Goal: Communication & Community: Answer question/provide support

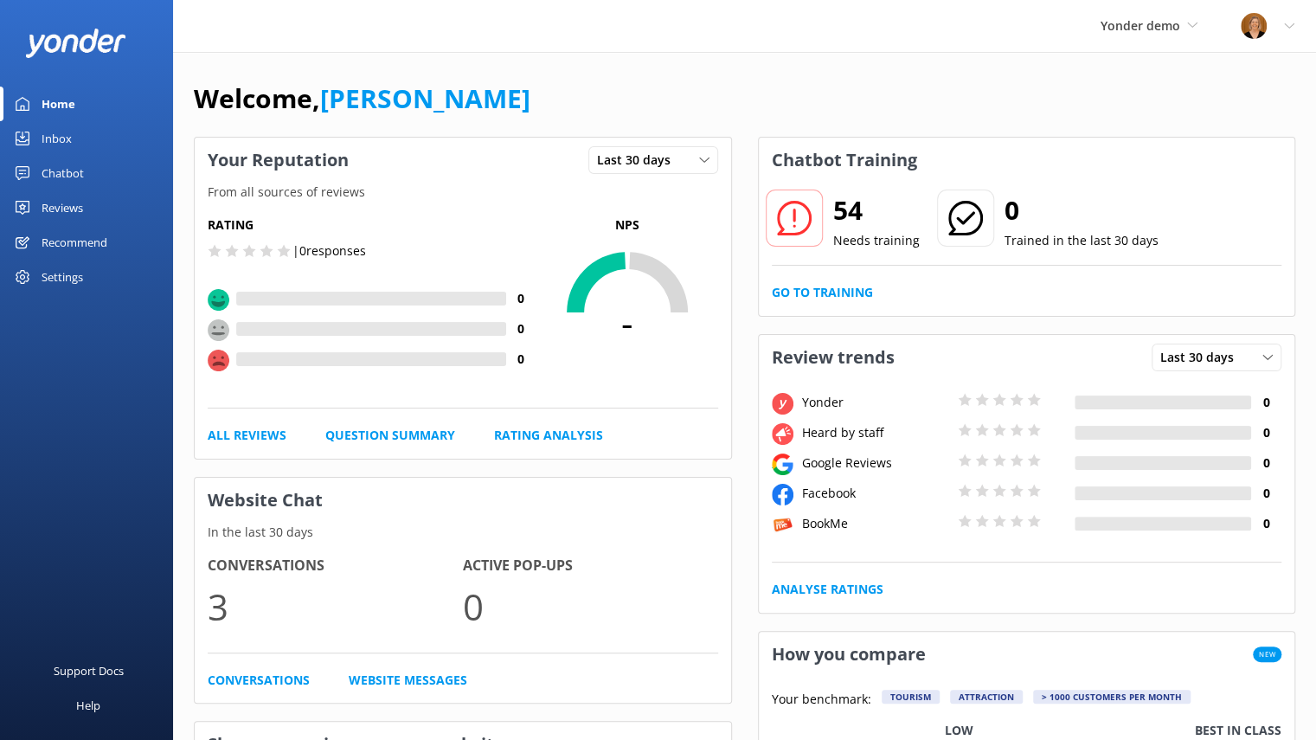
click at [54, 207] on div "Reviews" at bounding box center [63, 207] width 42 height 35
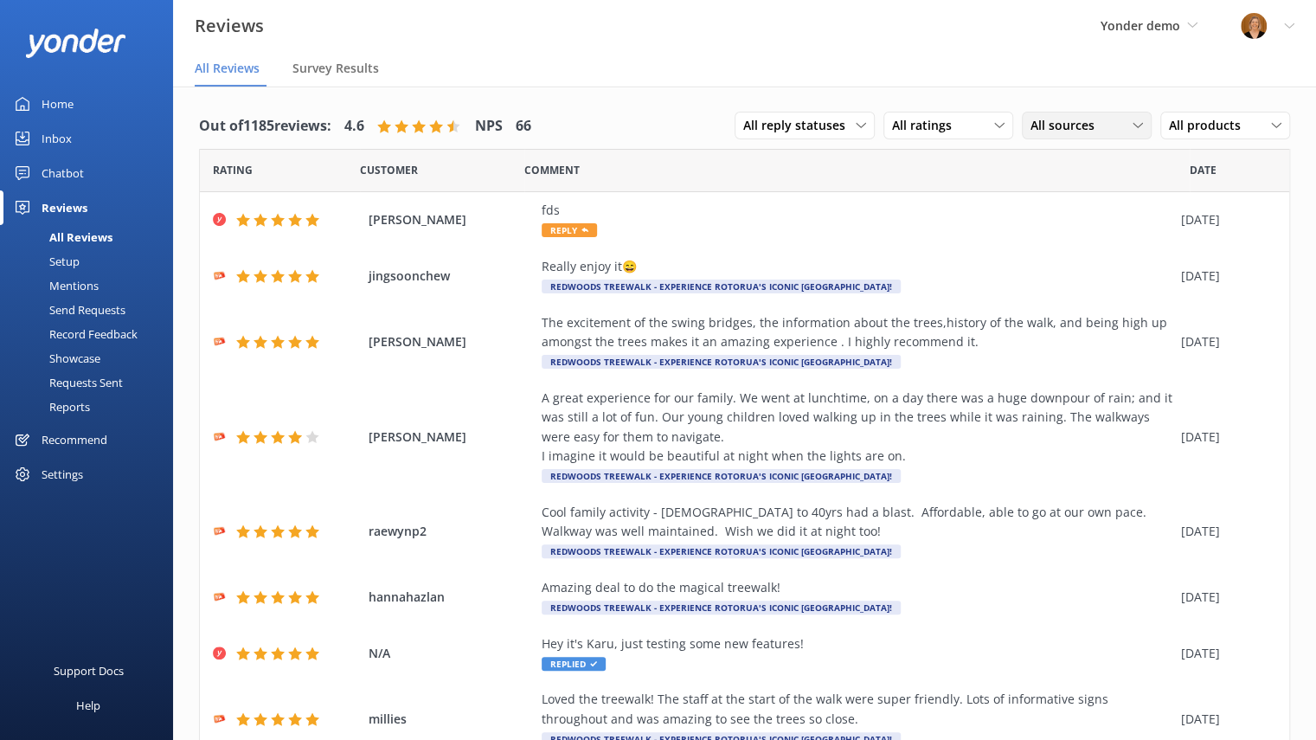
click at [1116, 132] on div "All sources" at bounding box center [1086, 125] width 121 height 19
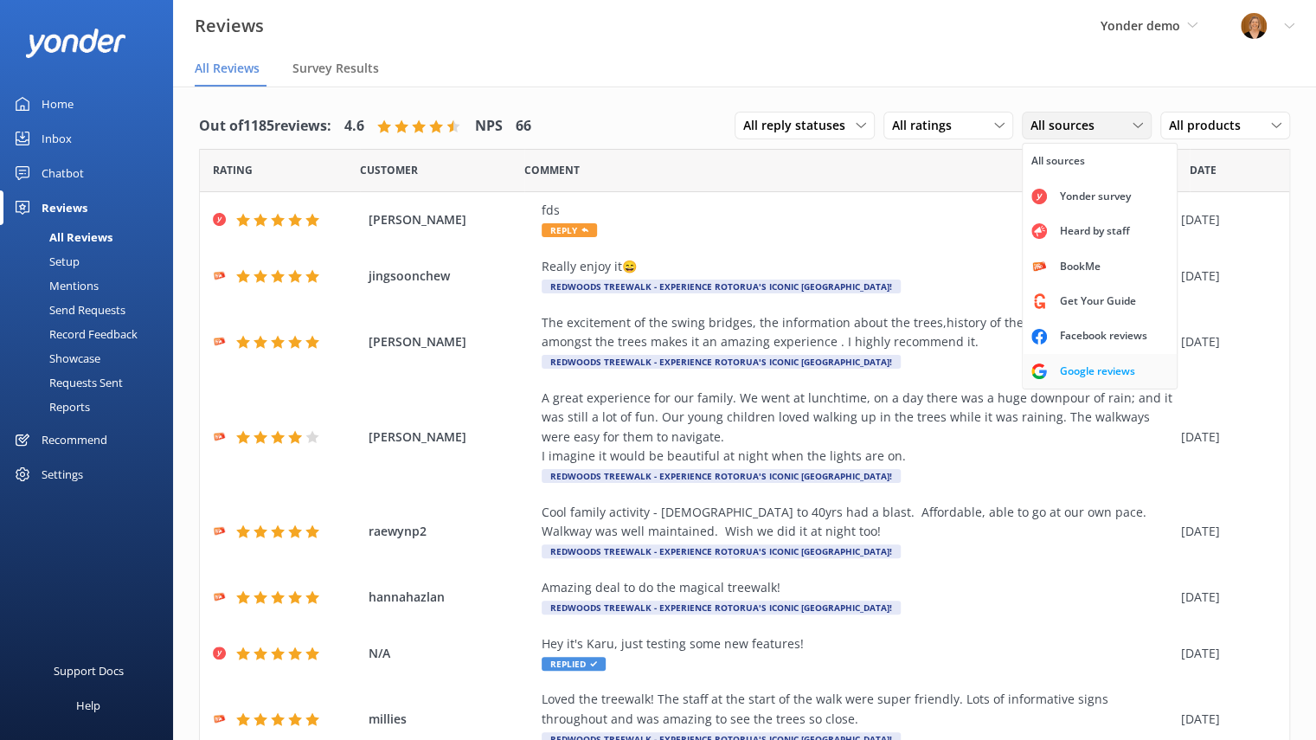
click at [1064, 367] on div "Google reviews" at bounding box center [1097, 371] width 101 height 17
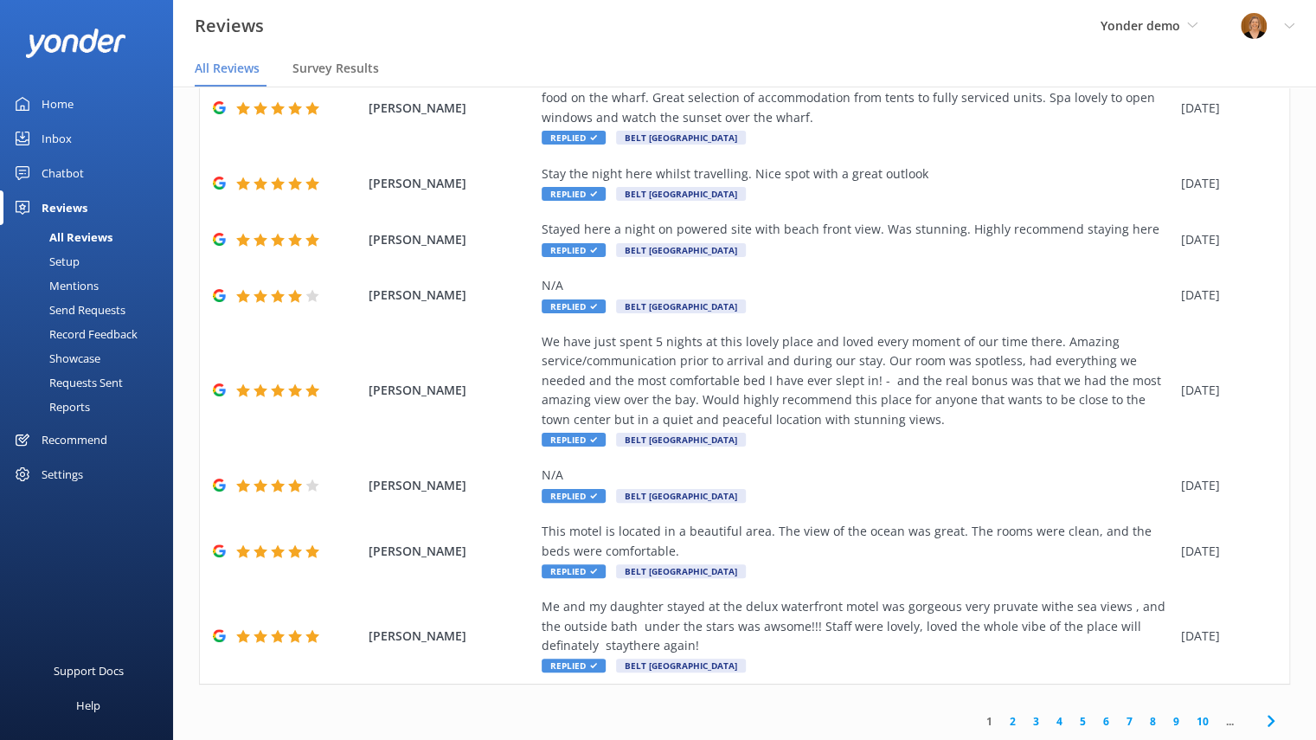
scroll to position [35, 0]
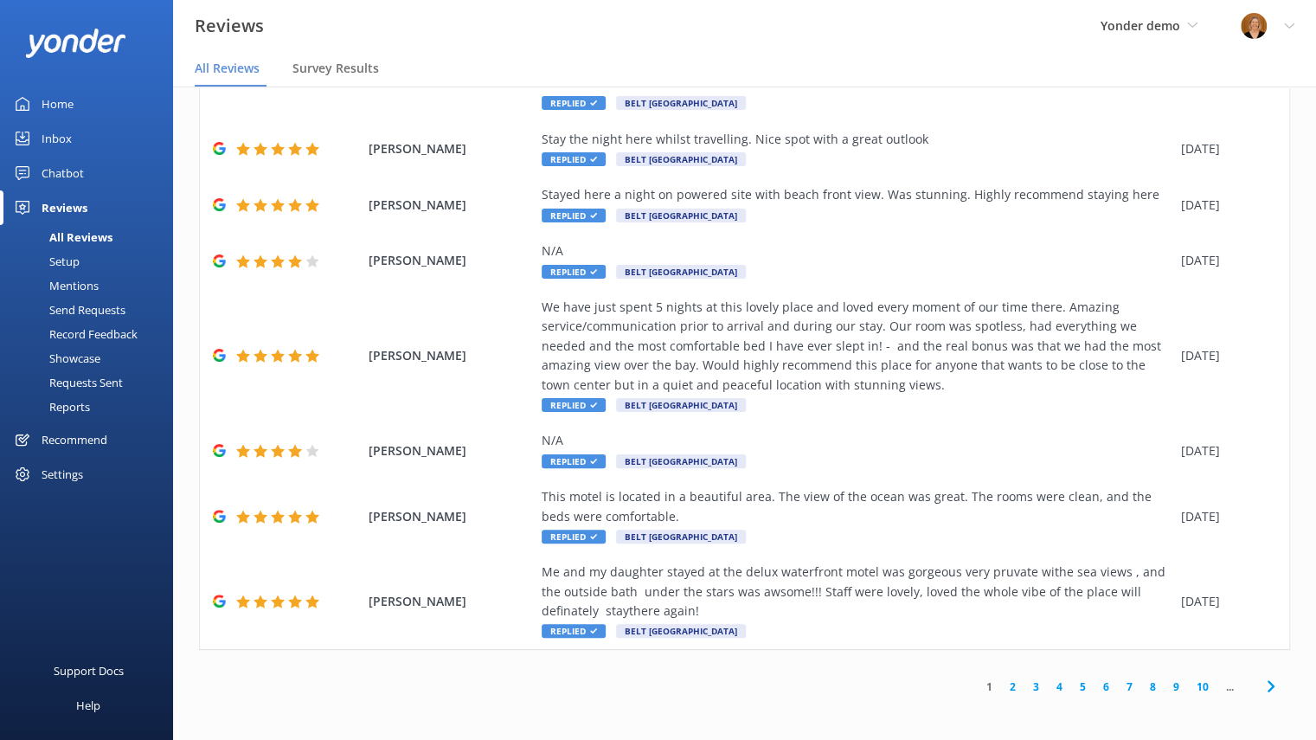
click at [1001, 691] on link "2" at bounding box center [1012, 686] width 23 height 16
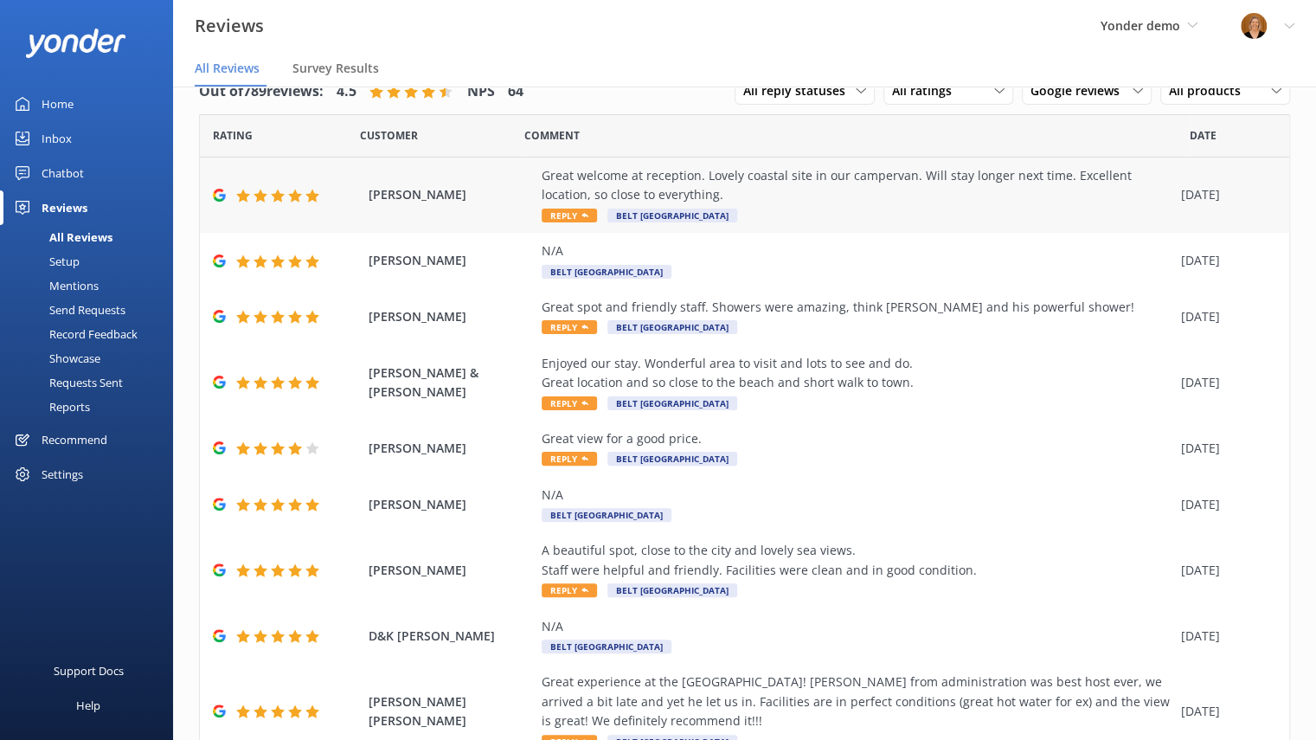
click at [514, 215] on div "[PERSON_NAME] Great welcome at reception. Lovely coastal site in our campervan.…" at bounding box center [744, 194] width 1089 height 75
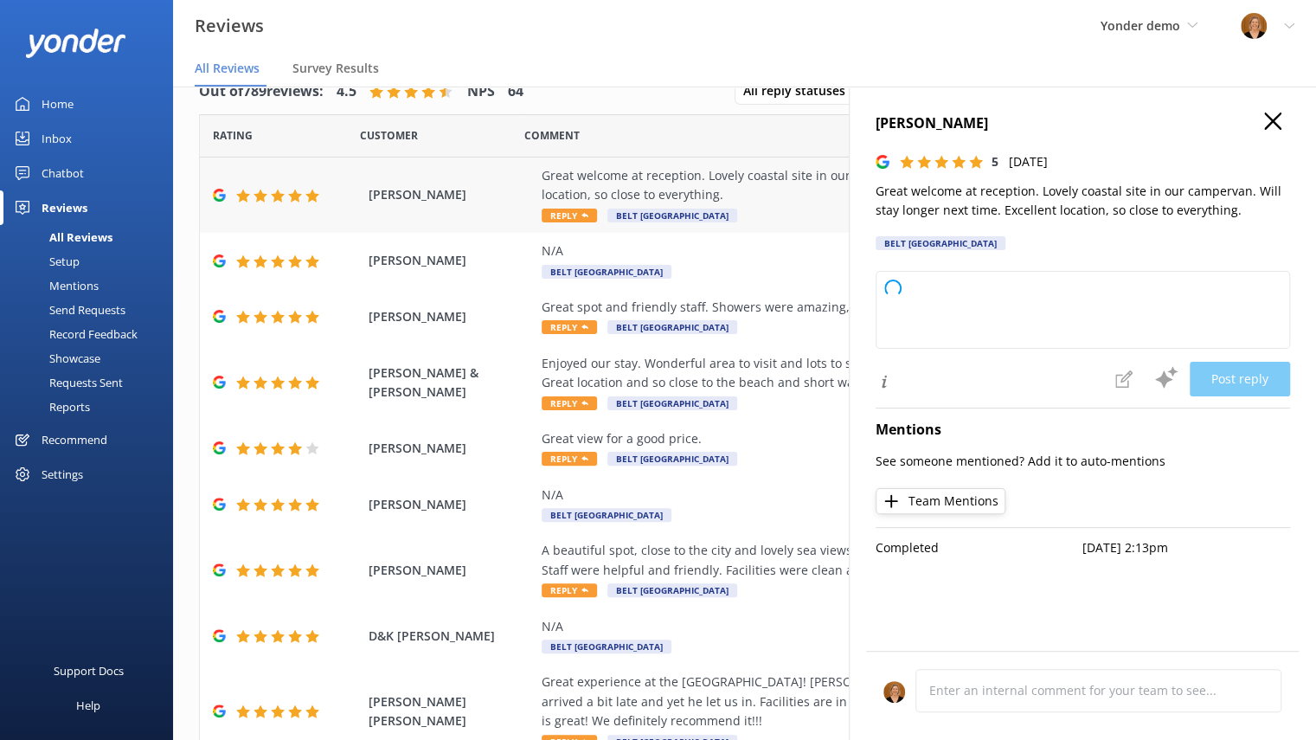
type textarea "Thank you so much for your wonderful feedback! We're delighted you enjoyed your…"
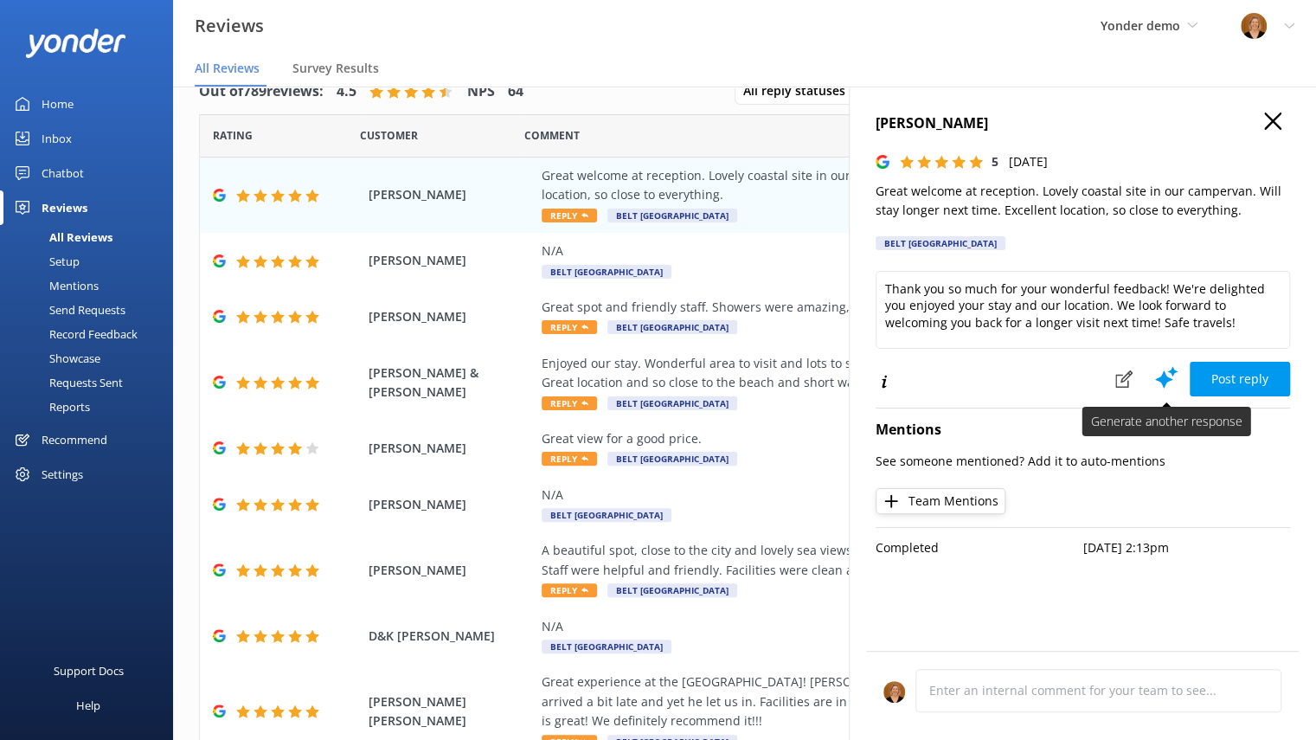
click at [1165, 384] on use at bounding box center [1166, 378] width 22 height 22
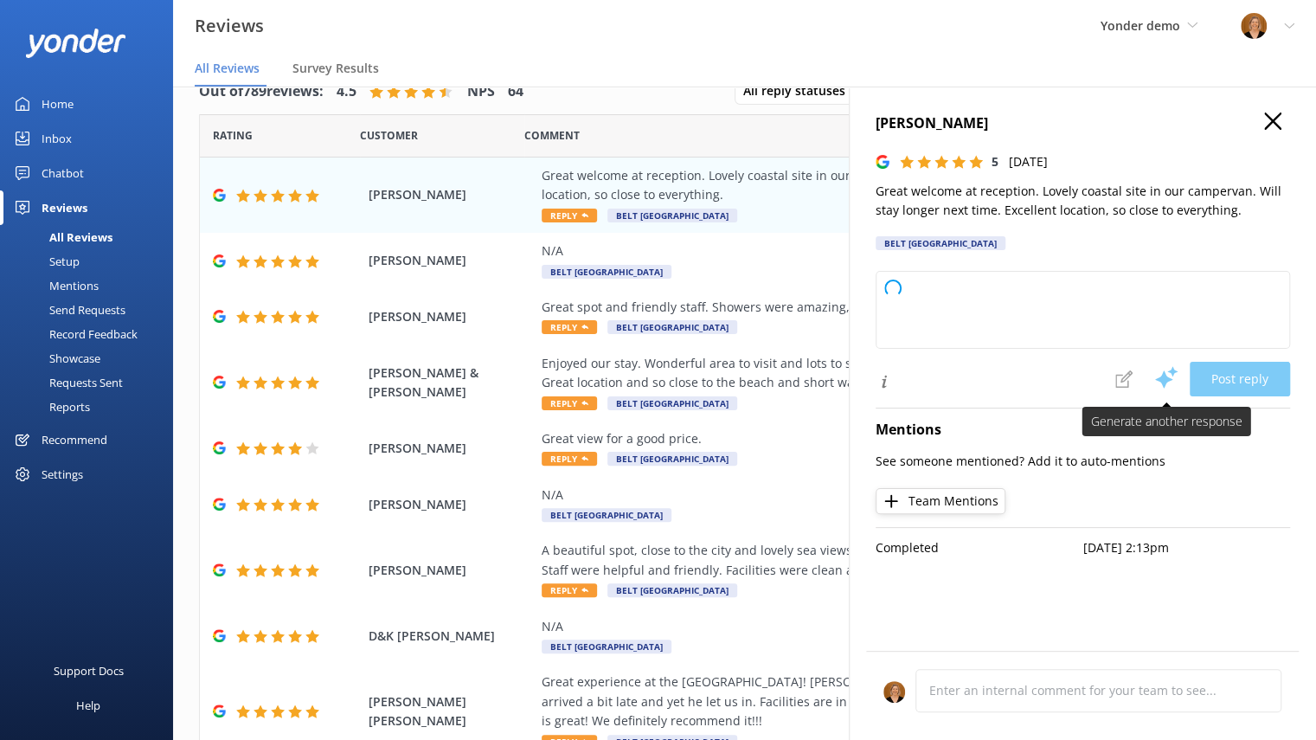
type textarea "Thank you so much for your wonderful review! We're delighted you enjoyed your s…"
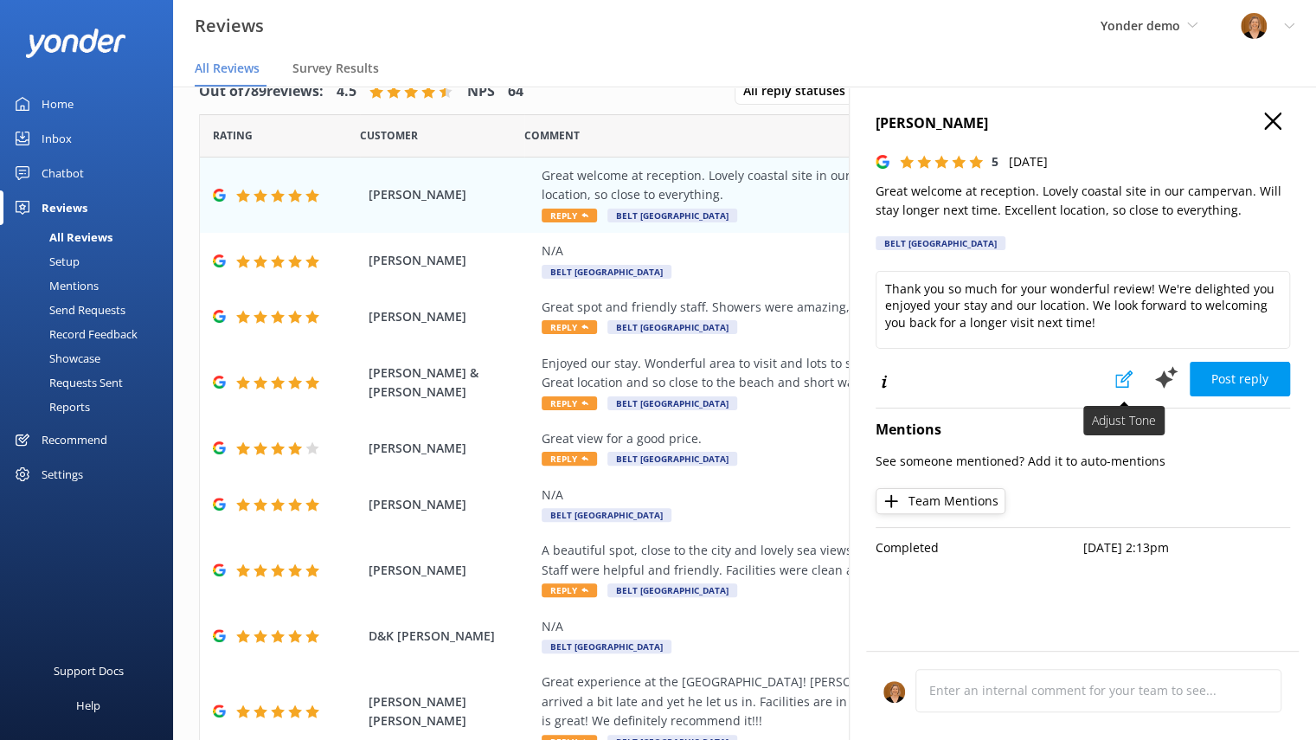
click at [1122, 383] on icon at bounding box center [1123, 378] width 17 height 17
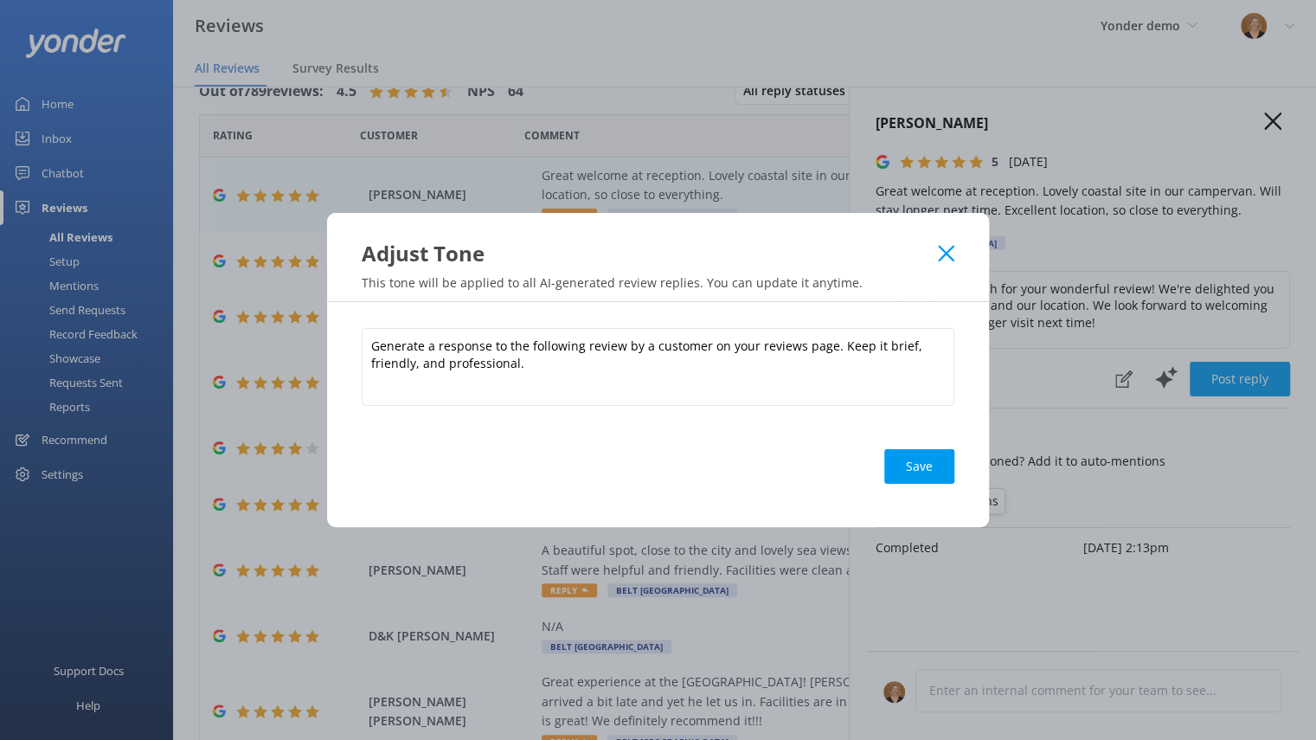
click at [943, 250] on use at bounding box center [946, 253] width 16 height 16
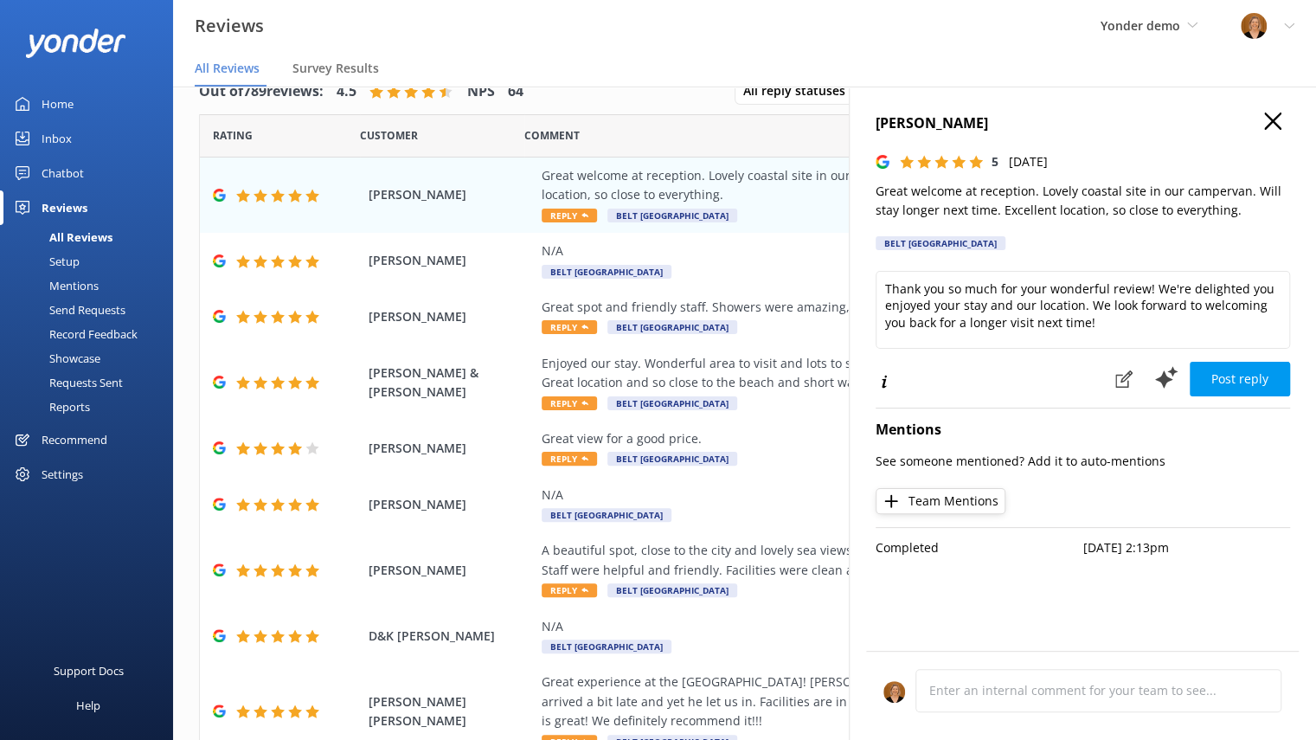
click at [1276, 120] on icon at bounding box center [1272, 120] width 17 height 17
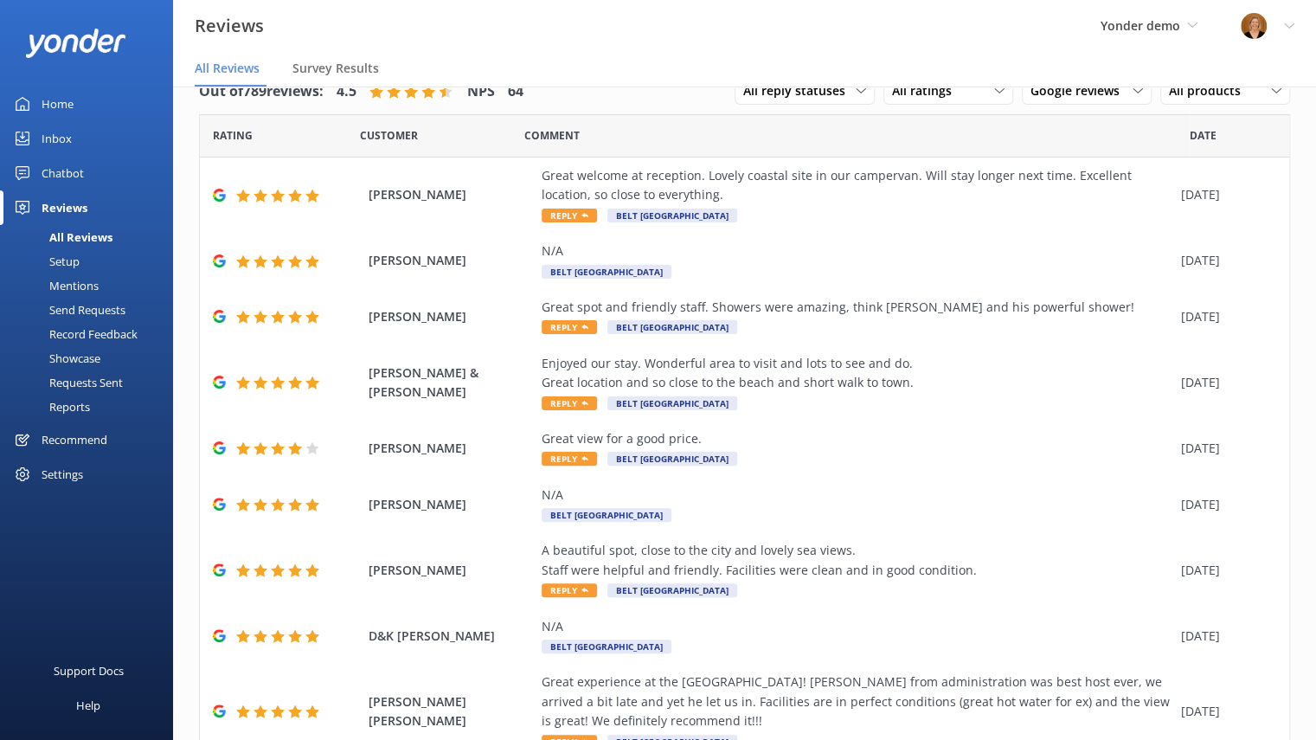
click at [66, 284] on div "Mentions" at bounding box center [54, 285] width 88 height 24
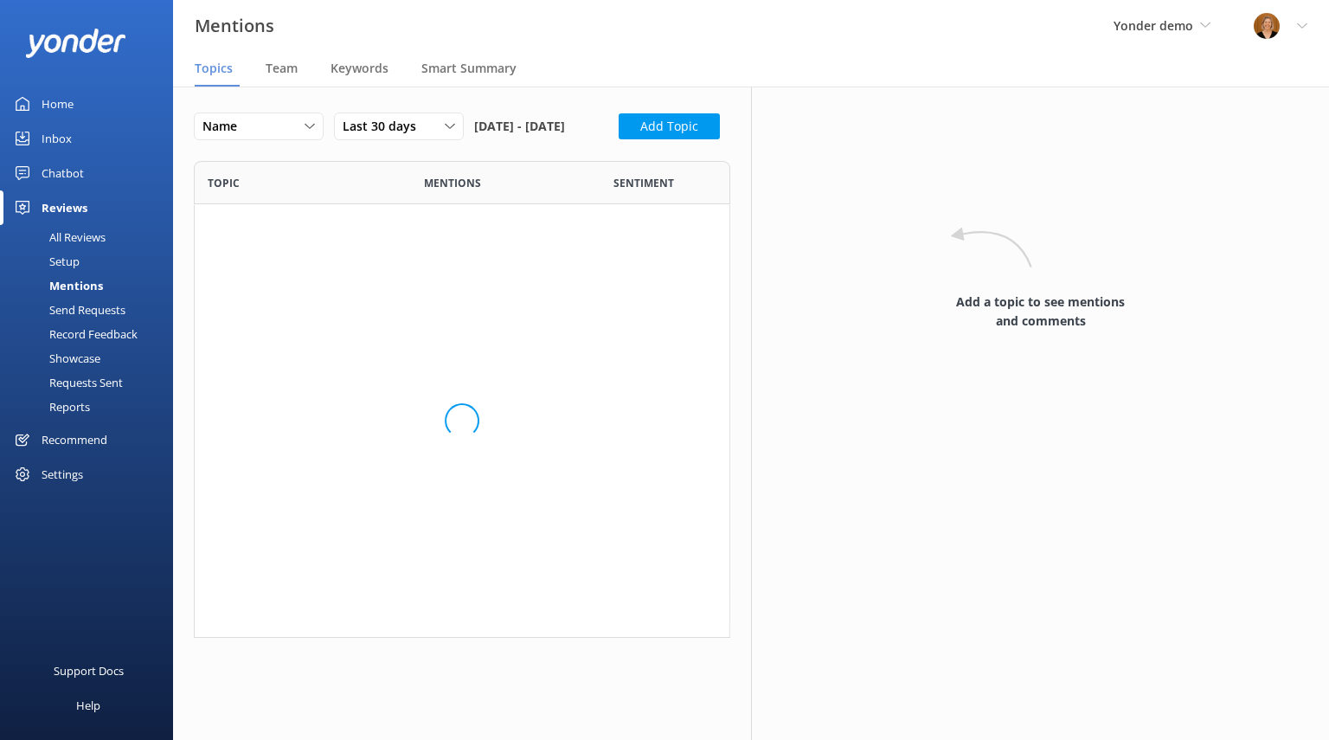
scroll to position [861, 510]
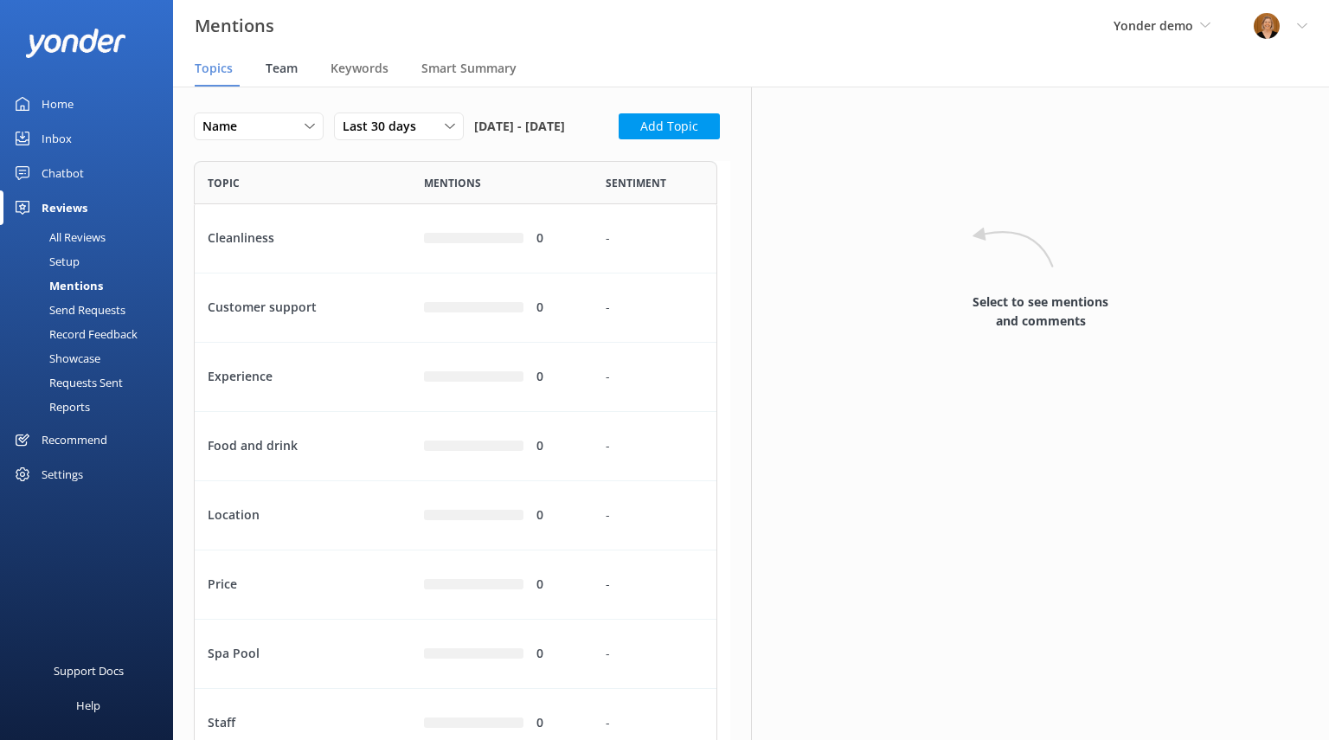
click at [270, 75] on span "Team" at bounding box center [282, 68] width 32 height 17
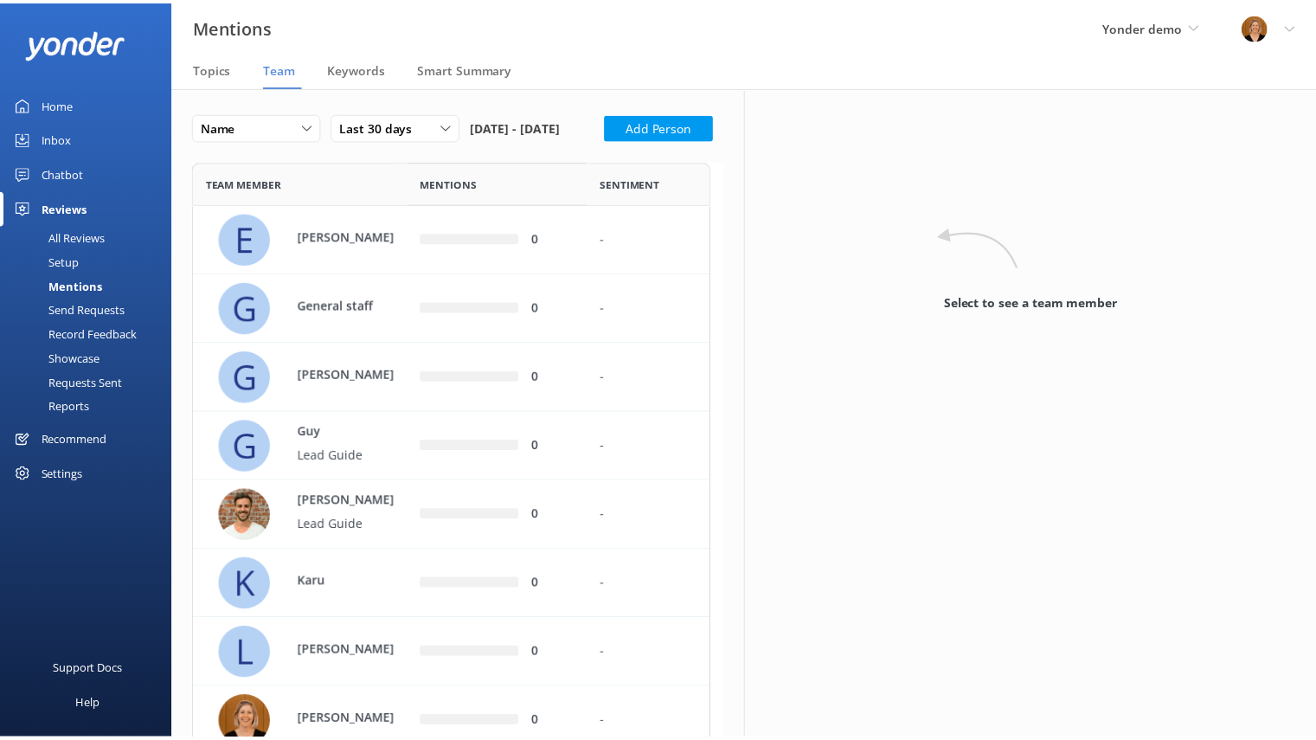
scroll to position [930, 510]
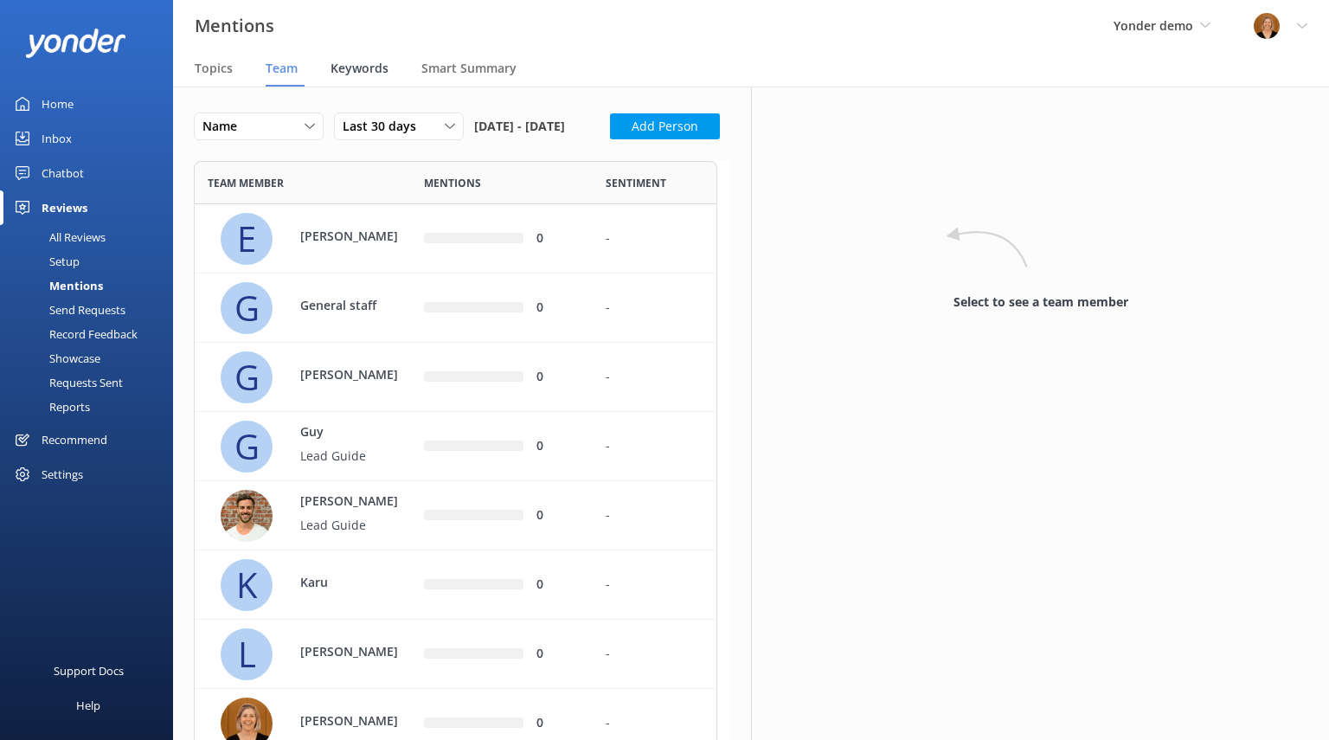
click at [370, 69] on span "Keywords" at bounding box center [360, 68] width 58 height 17
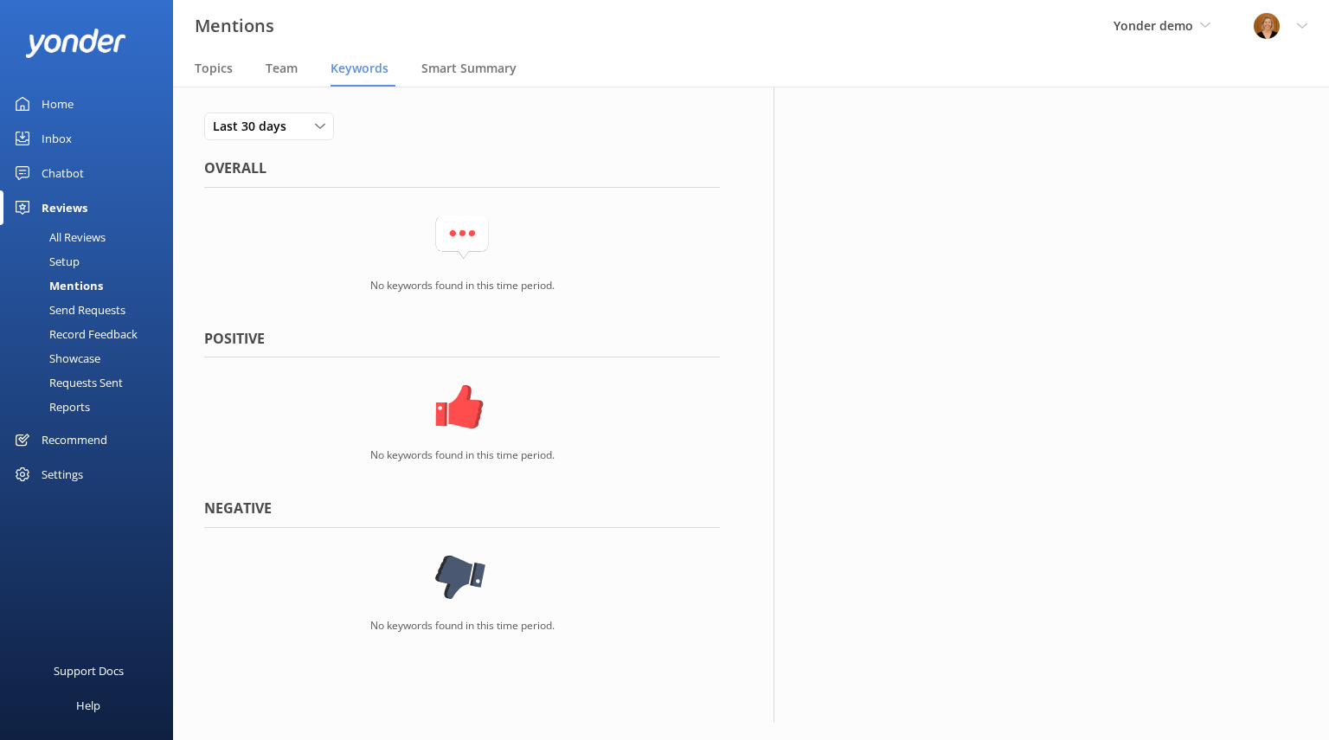
click at [80, 256] on link "Setup" at bounding box center [91, 261] width 163 height 24
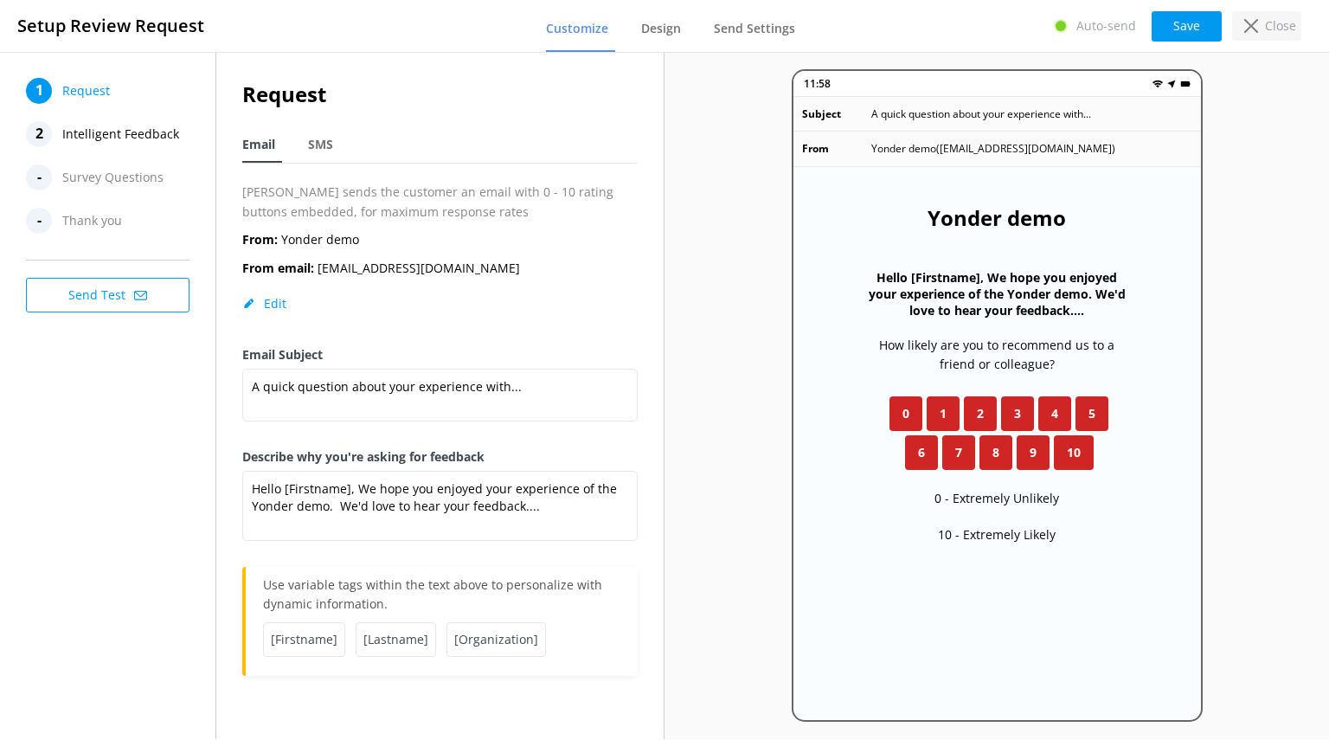
click at [1249, 27] on icon at bounding box center [1251, 26] width 14 height 14
